Goal: Transaction & Acquisition: Obtain resource

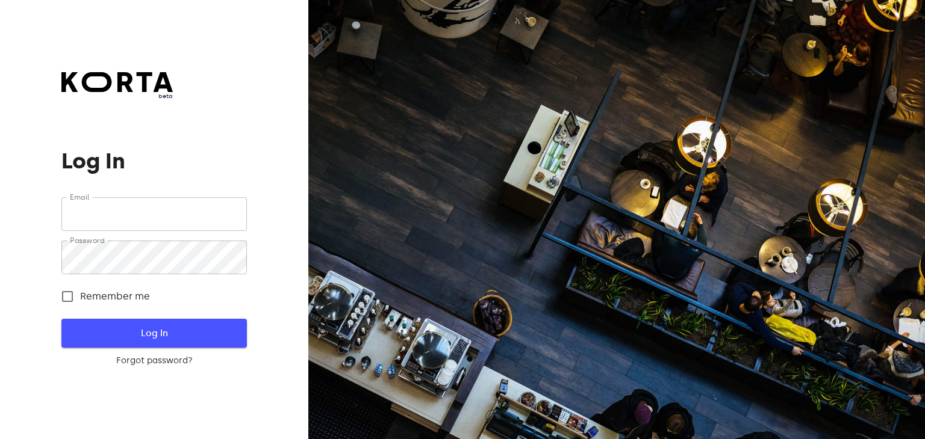
type input "[EMAIL_ADDRESS][DOMAIN_NAME]"
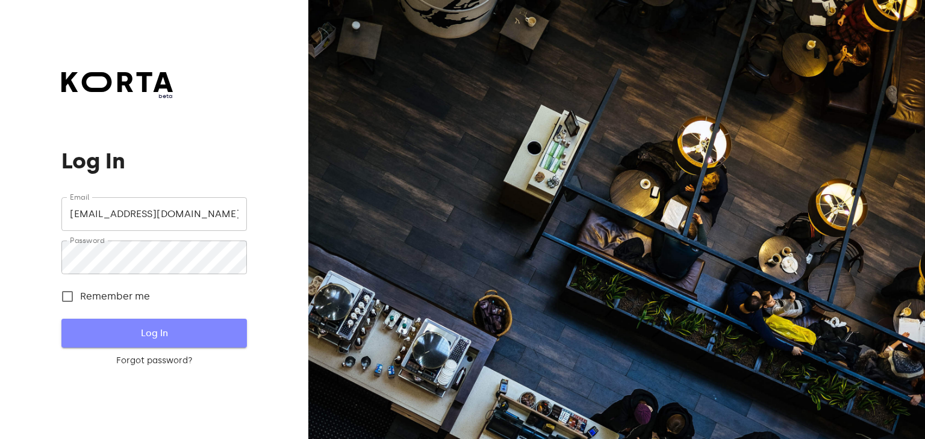
click at [164, 337] on span "Log In" at bounding box center [154, 334] width 146 height 16
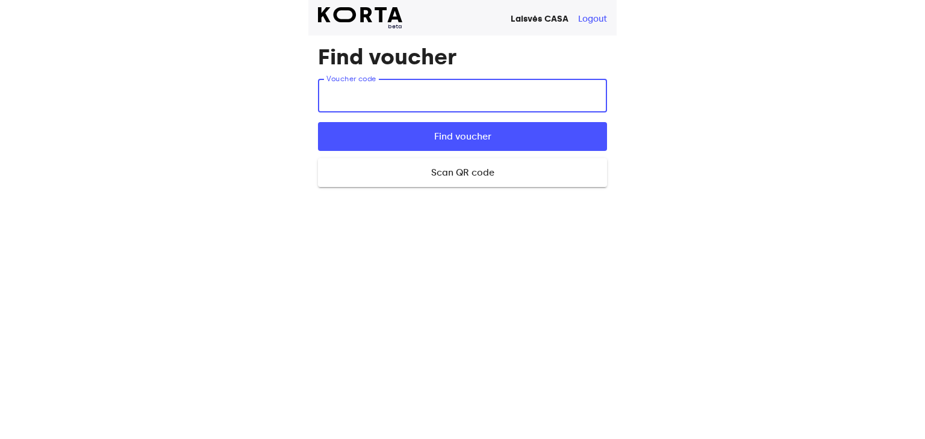
click at [374, 95] on input "text" at bounding box center [462, 96] width 289 height 34
type input "uxoD6"
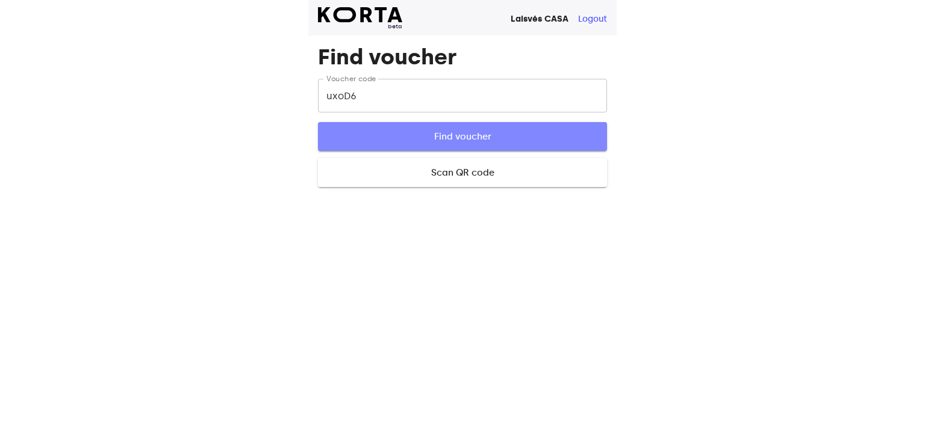
click at [436, 134] on span "Find voucher" at bounding box center [462, 137] width 250 height 16
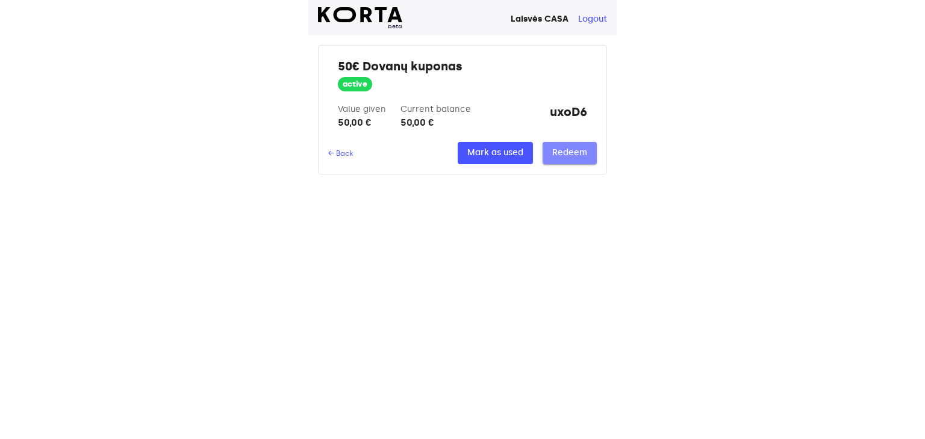
click at [562, 151] on span "Redeem" at bounding box center [569, 153] width 35 height 15
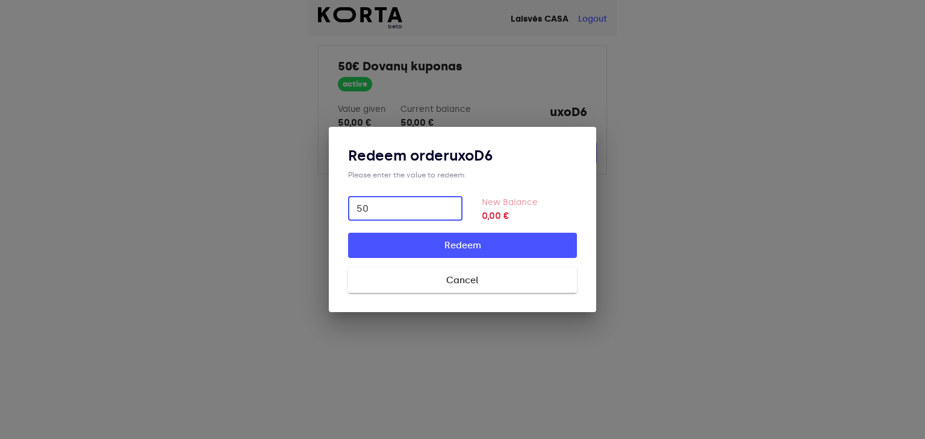
type input "50"
click at [517, 287] on span "Cancel" at bounding box center [462, 281] width 190 height 16
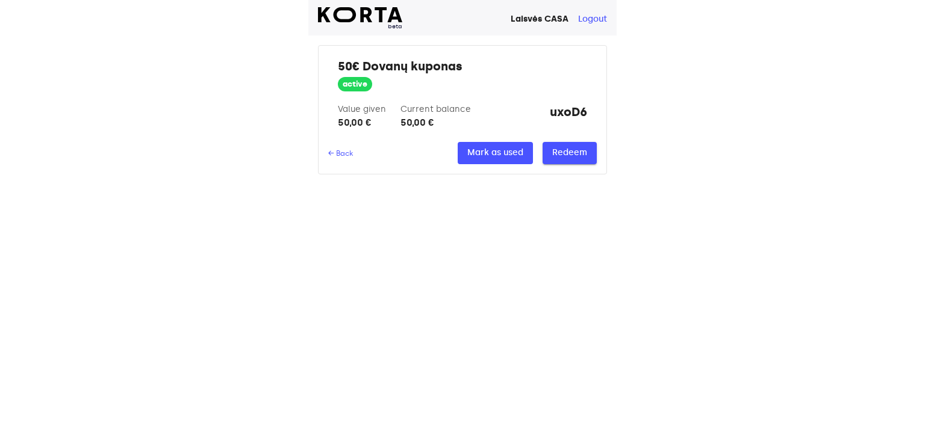
click at [580, 155] on span "Redeem" at bounding box center [569, 153] width 35 height 15
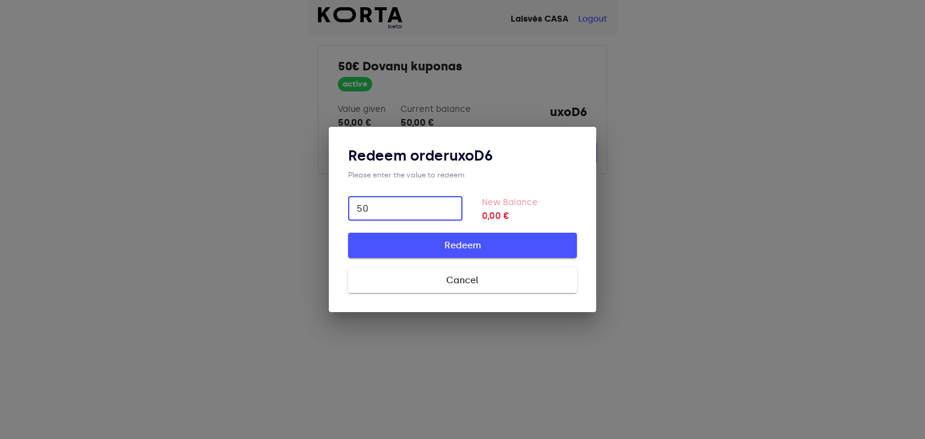
type input "50"
click at [435, 238] on span "Redeem" at bounding box center [462, 246] width 190 height 16
